Goal: Task Accomplishment & Management: Use online tool/utility

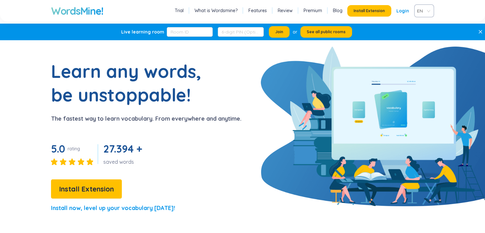
click at [407, 9] on link "Login" at bounding box center [402, 10] width 13 height 11
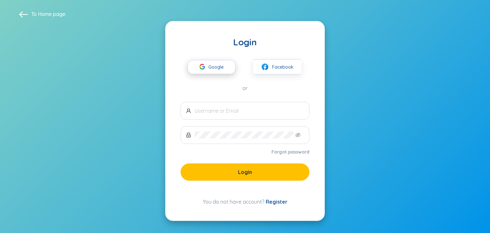
click at [221, 67] on span "Google" at bounding box center [217, 66] width 18 height 13
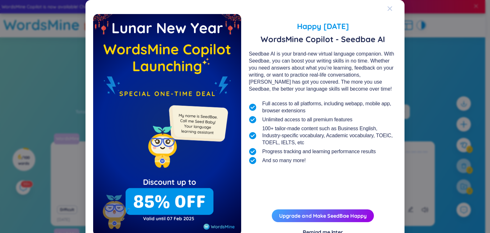
click at [387, 11] on icon "Close" at bounding box center [389, 8] width 5 height 5
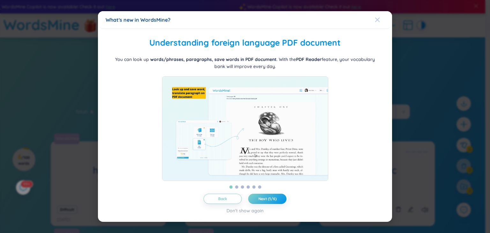
click at [383, 13] on span "Close" at bounding box center [383, 19] width 17 height 17
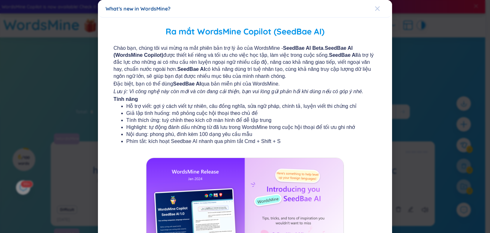
scroll to position [70, 0]
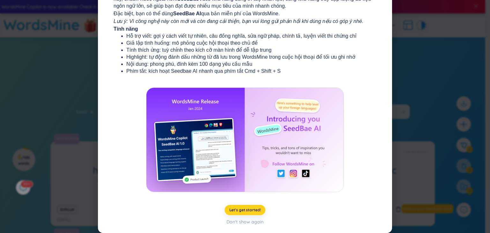
click at [249, 208] on span "Let's get started!" at bounding box center [245, 209] width 32 height 5
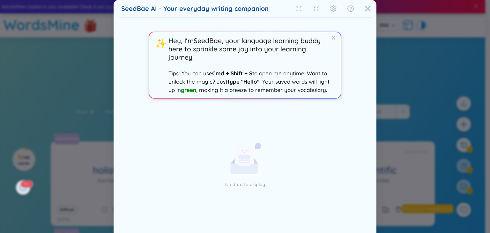
scroll to position [30, 0]
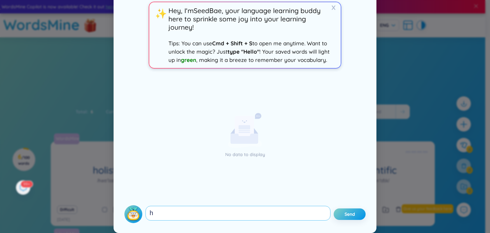
type textarea "hi"
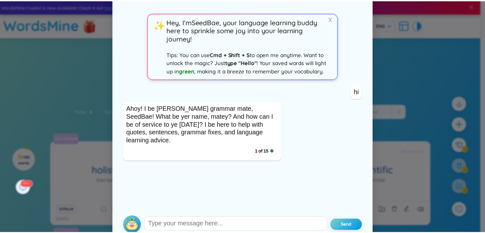
scroll to position [0, 0]
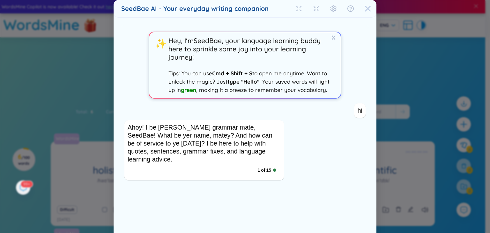
click at [364, 13] on div "Close" at bounding box center [367, 8] width 6 height 17
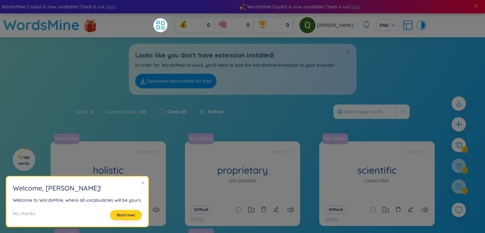
click at [123, 212] on button "Start now!" at bounding box center [126, 215] width 32 height 10
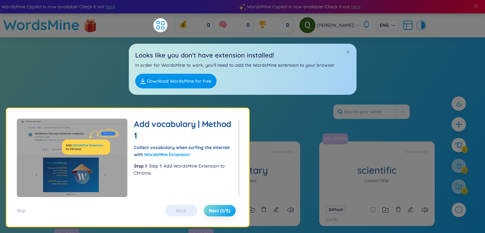
click at [218, 205] on button "Next (1/5)" at bounding box center [220, 210] width 32 height 11
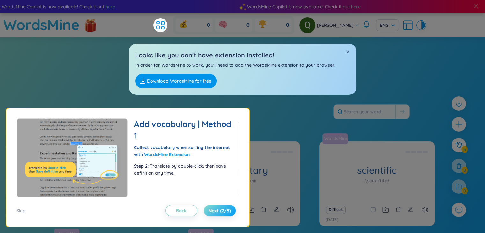
click at [218, 205] on button "Next (2/5)" at bounding box center [220, 210] width 32 height 11
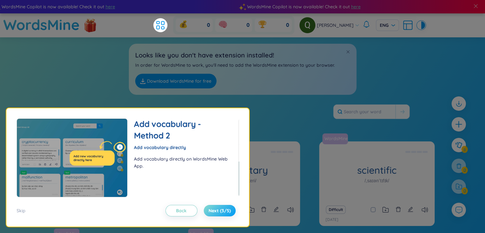
click at [218, 205] on button "Next (3/5)" at bounding box center [220, 210] width 32 height 11
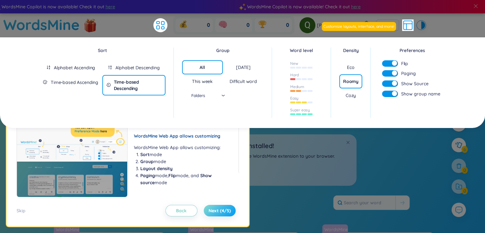
click at [219, 207] on span "Next (4/5)" at bounding box center [219, 210] width 22 height 6
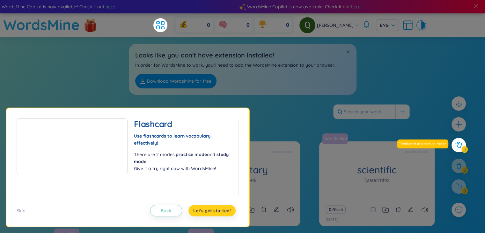
click at [219, 207] on span "Let's get started!" at bounding box center [212, 210] width 38 height 6
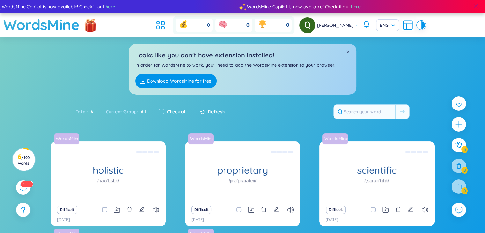
click at [474, 5] on span at bounding box center [476, 6] width 6 height 6
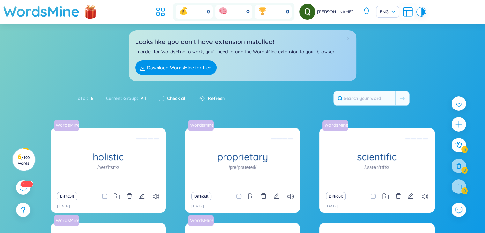
click at [171, 69] on link "Download WordsMine for free" at bounding box center [175, 67] width 81 height 15
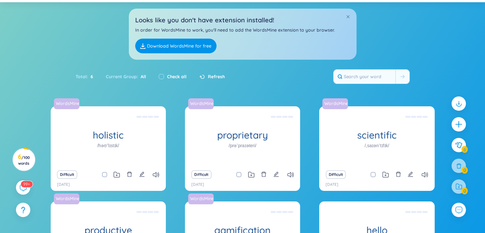
scroll to position [32, 0]
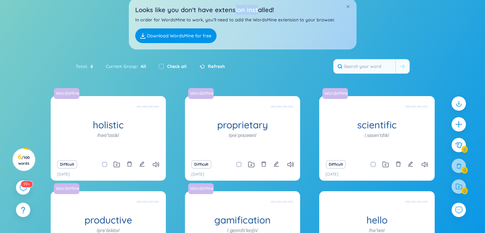
drag, startPoint x: 233, startPoint y: 10, endPoint x: 256, endPoint y: 11, distance: 23.0
click at [256, 11] on h2 "Looks like you don't have extension installed!" at bounding box center [242, 10] width 215 height 10
click at [256, 20] on p "In order for WordsMine to work, you'll need to add the WordsMine extension to y…" at bounding box center [242, 19] width 215 height 7
drag, startPoint x: 240, startPoint y: 9, endPoint x: 273, endPoint y: 9, distance: 32.8
click at [273, 9] on h2 "Looks like you don't have extension installed!" at bounding box center [242, 10] width 215 height 10
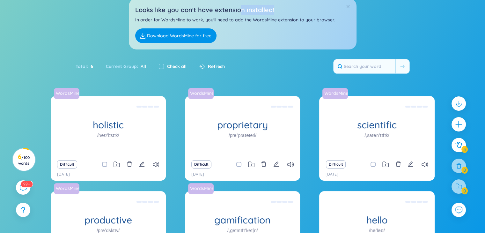
click at [274, 9] on h2 "Looks like you don't have extension installed!" at bounding box center [242, 10] width 215 height 10
click at [316, 37] on div "Looks like you don't have extension installed! In order for WordsMine to work, …" at bounding box center [243, 23] width 228 height 51
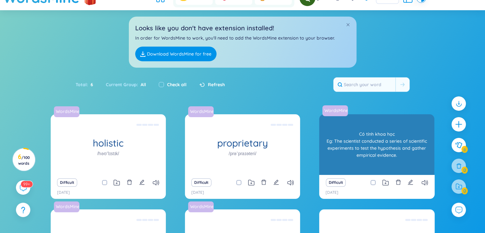
scroll to position [0, 0]
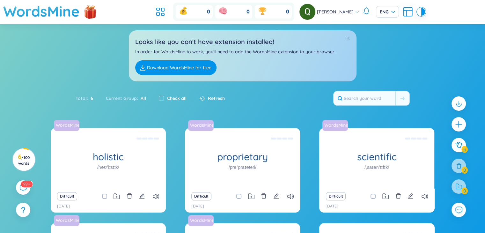
click at [189, 70] on link "Download WordsMine for free" at bounding box center [175, 67] width 81 height 15
